Goal: Transaction & Acquisition: Purchase product/service

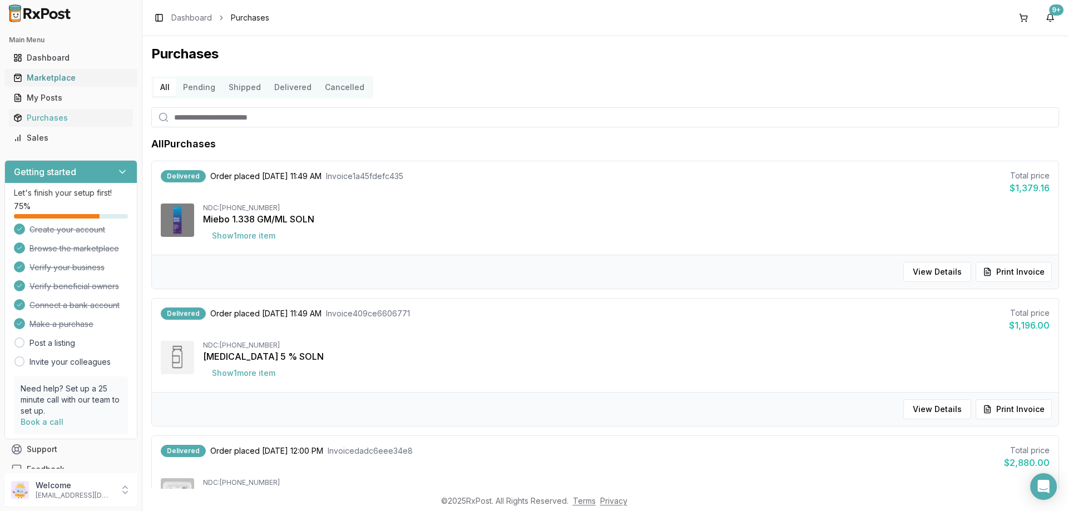
click at [51, 74] on div "Marketplace" at bounding box center [70, 77] width 115 height 11
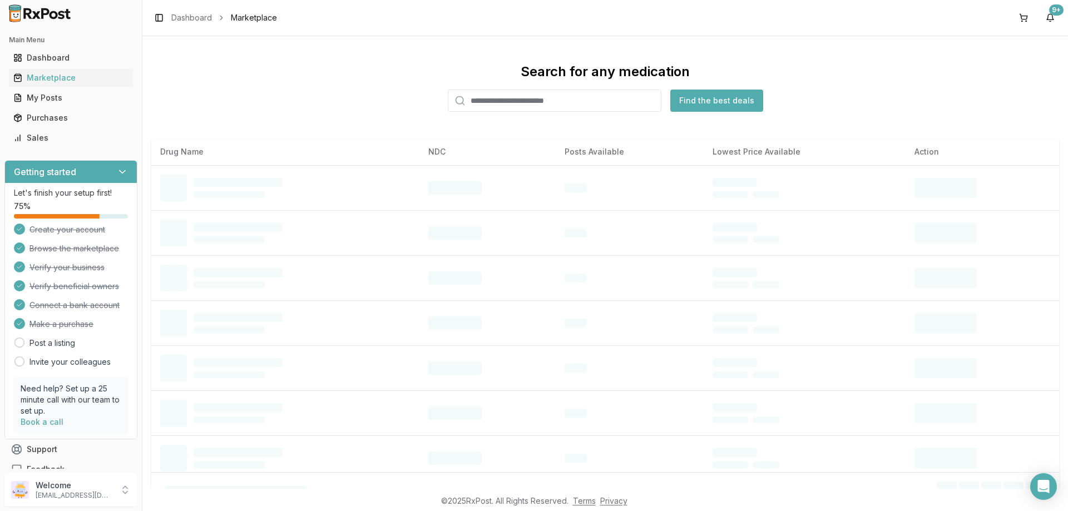
click at [513, 97] on input "search" at bounding box center [555, 101] width 214 height 22
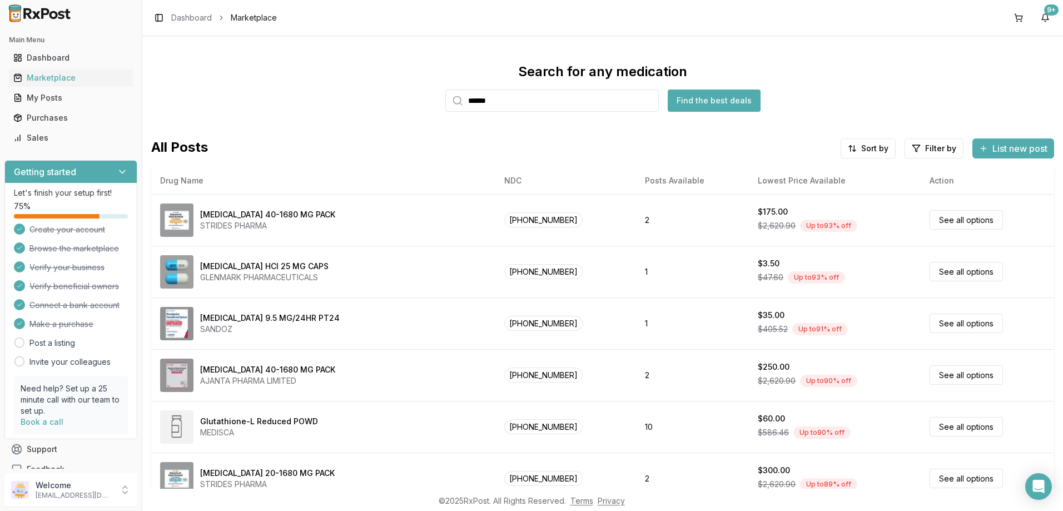
type input "******"
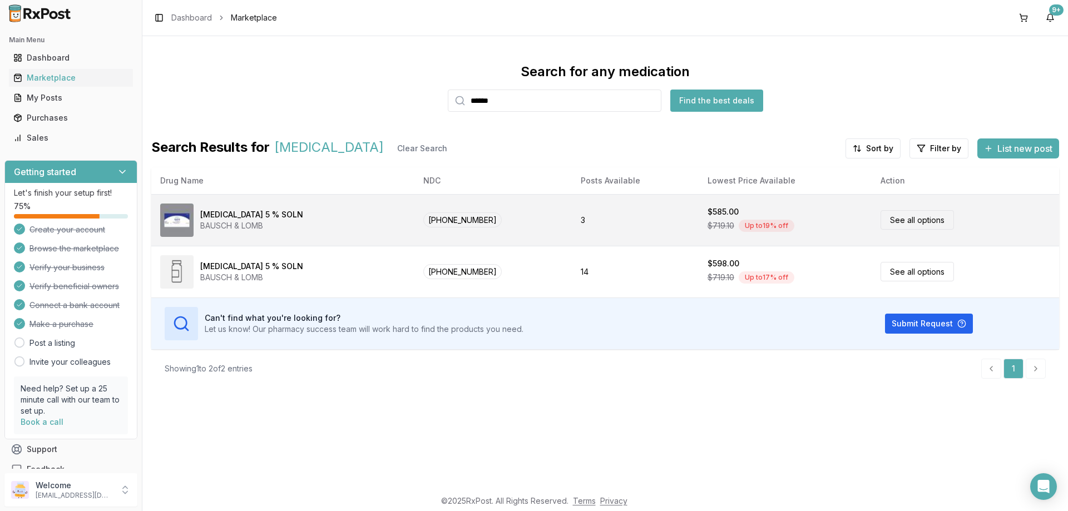
click at [707, 212] on div "$585.00" at bounding box center [722, 211] width 31 height 11
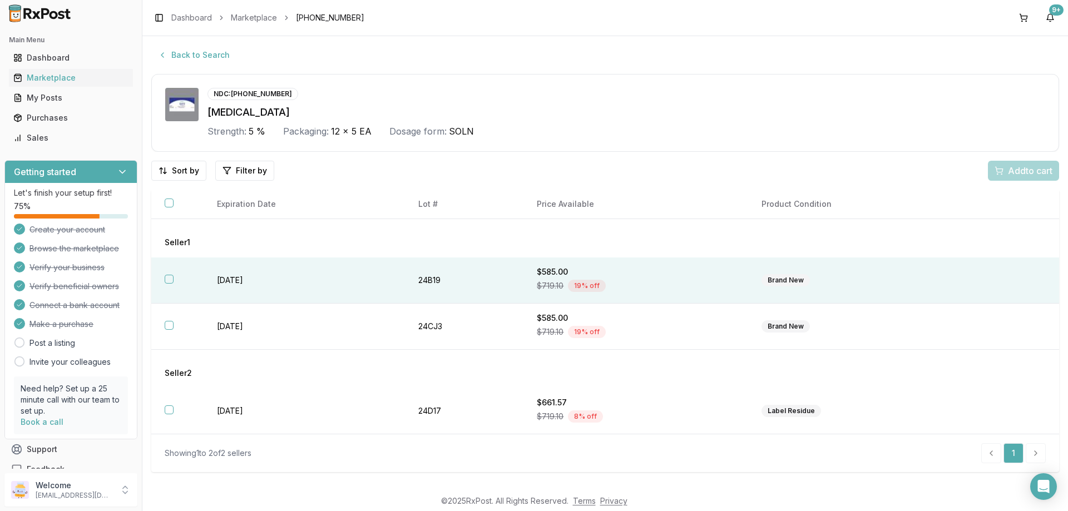
click at [168, 278] on button "button" at bounding box center [169, 279] width 9 height 9
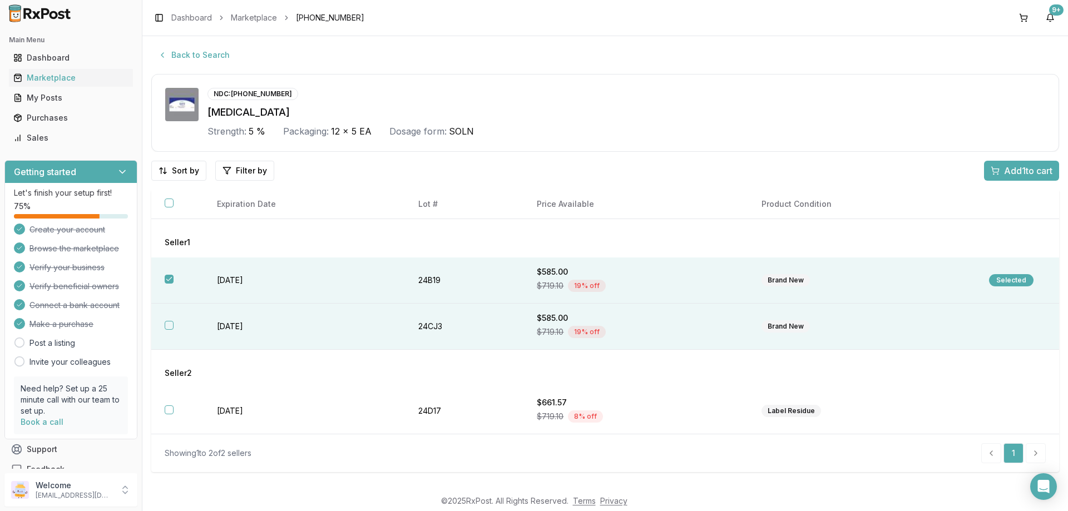
click at [163, 325] on th at bounding box center [177, 327] width 52 height 46
click at [1005, 171] on span "Add 2 to cart" at bounding box center [1027, 170] width 50 height 13
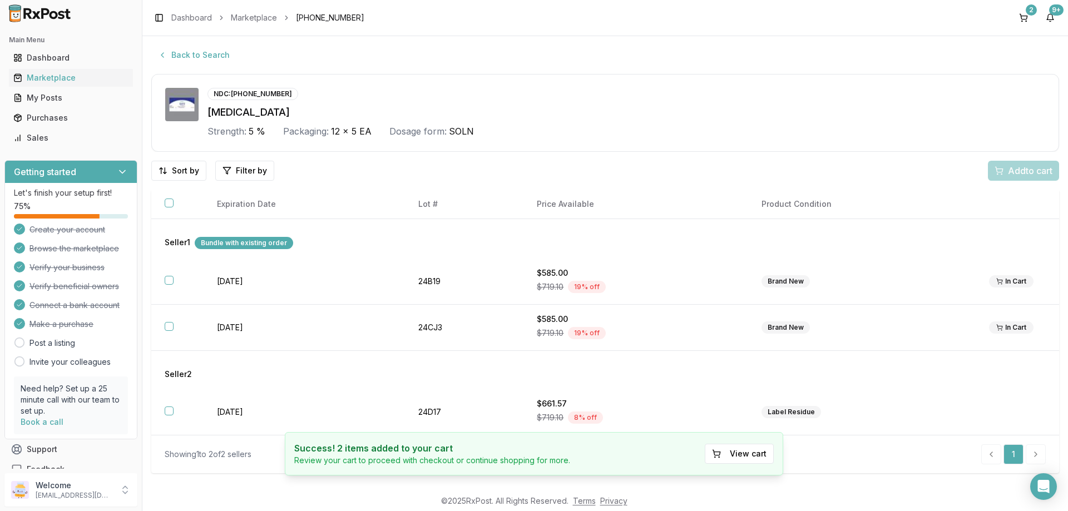
click at [1024, 8] on div "Toggle Sidebar Dashboard Marketplace [PHONE_NUMBER] 2 9+" at bounding box center [604, 18] width 925 height 36
click at [1023, 15] on button "2" at bounding box center [1023, 18] width 18 height 18
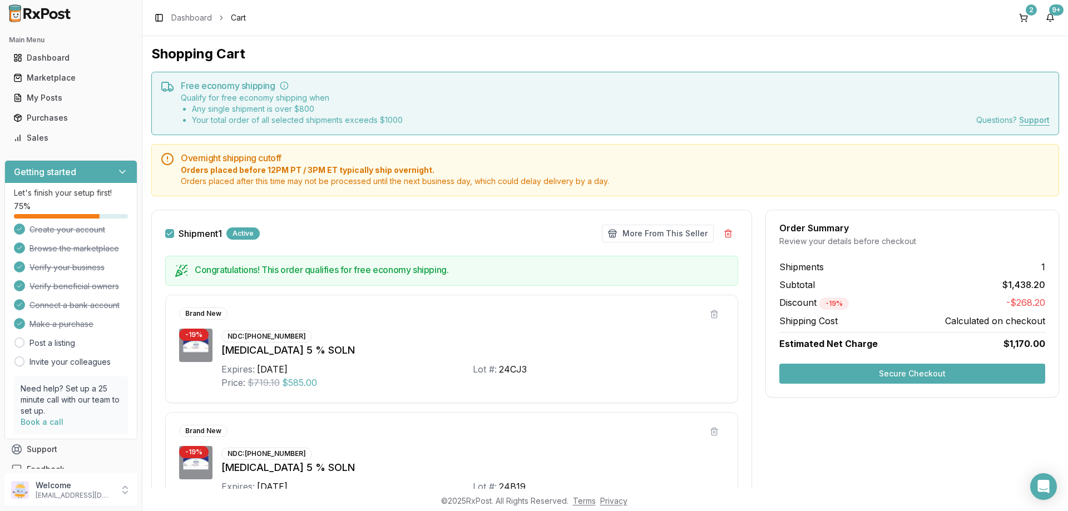
click at [905, 368] on button "Secure Checkout" at bounding box center [912, 374] width 266 height 20
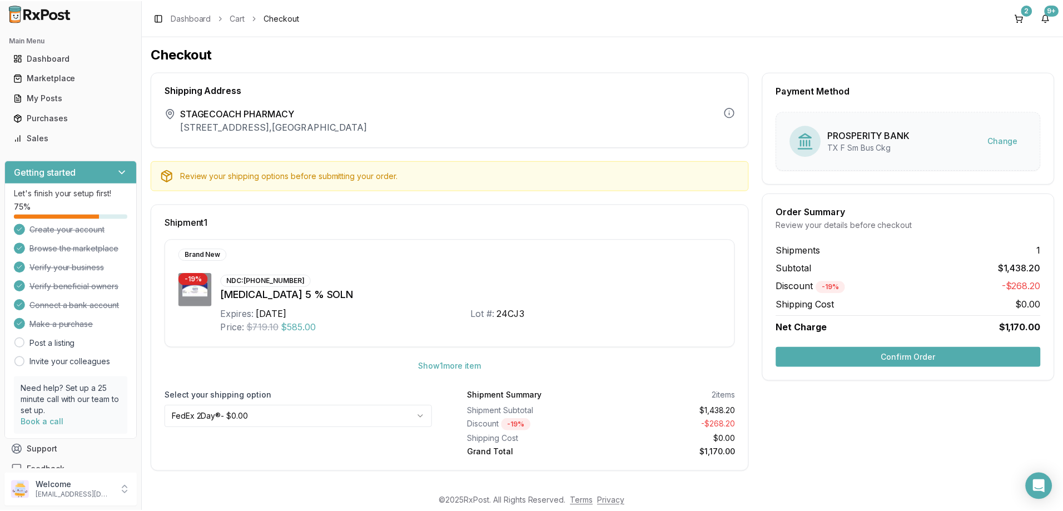
scroll to position [1, 0]
click at [956, 357] on button "Confirm Order" at bounding box center [912, 356] width 266 height 20
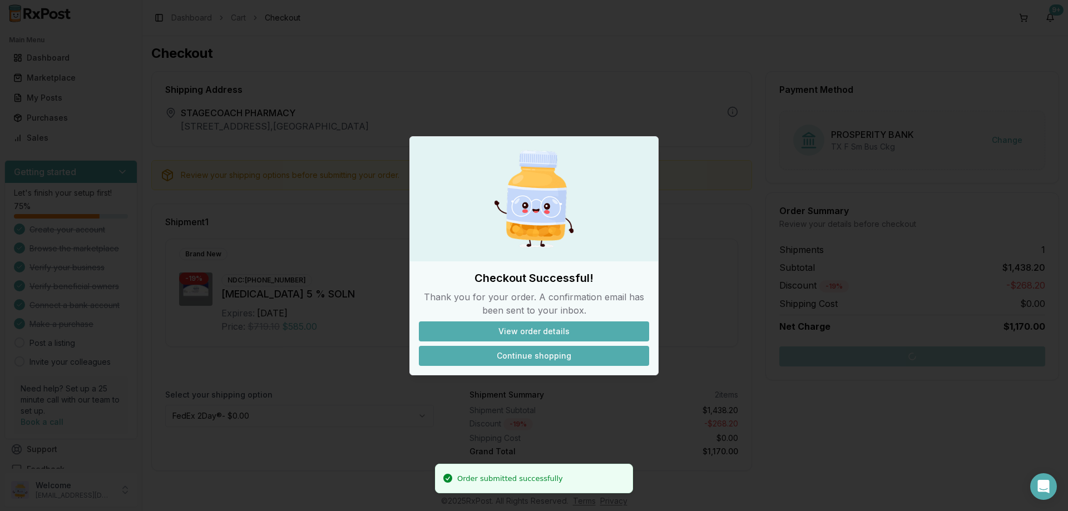
click at [550, 354] on button "Continue shopping" at bounding box center [534, 356] width 230 height 20
